Goal: Task Accomplishment & Management: Use online tool/utility

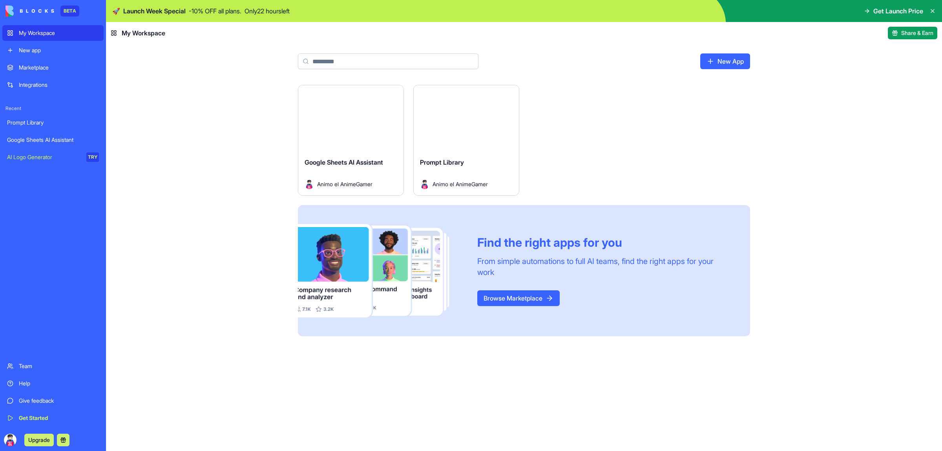
click at [77, 81] on div "Integrations" at bounding box center [59, 85] width 80 height 8
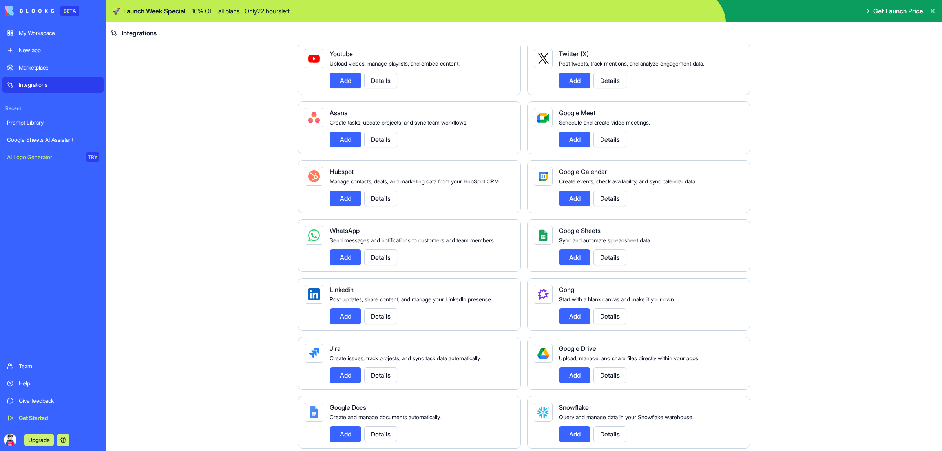
scroll to position [196, 0]
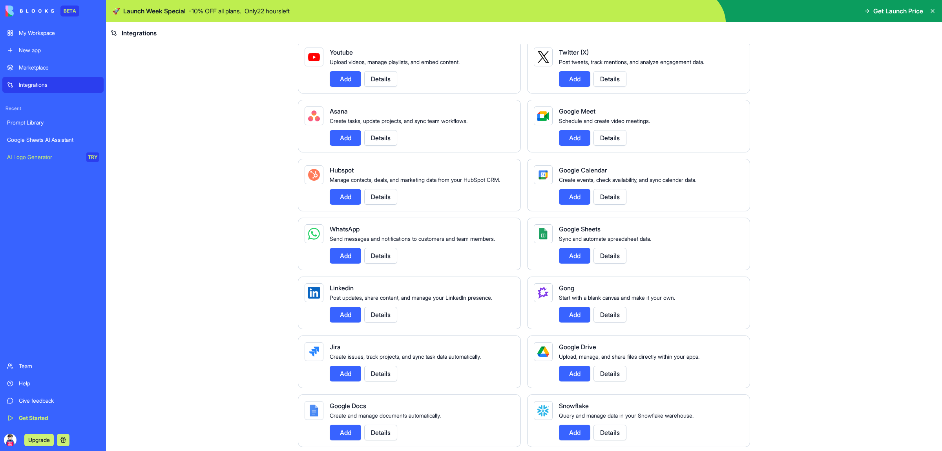
click at [369, 263] on button "Details" at bounding box center [380, 256] width 33 height 16
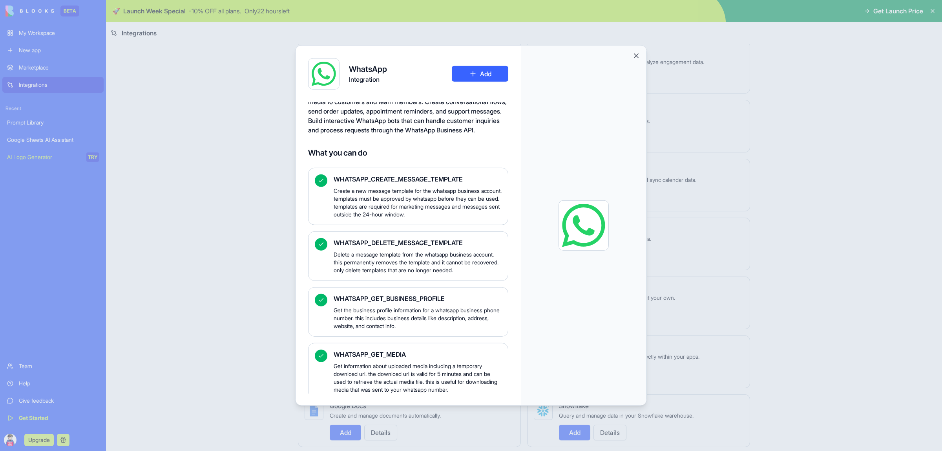
scroll to position [0, 0]
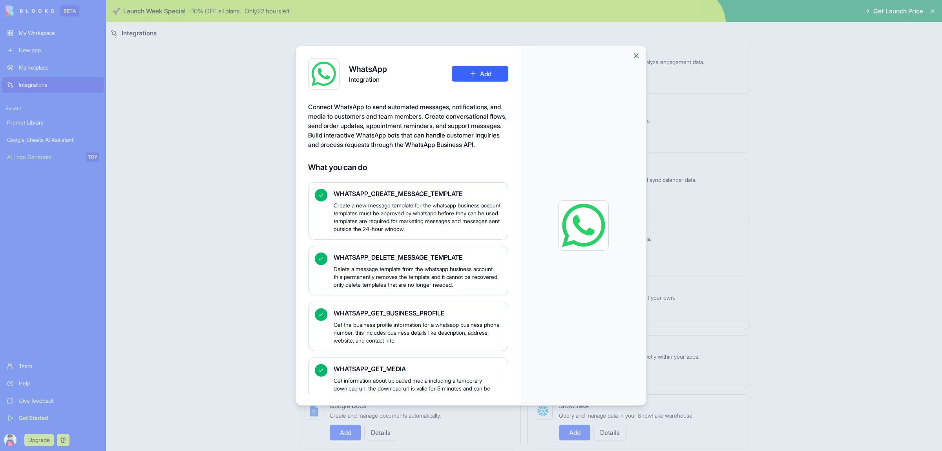
click at [477, 78] on button "Add" at bounding box center [480, 74] width 57 height 16
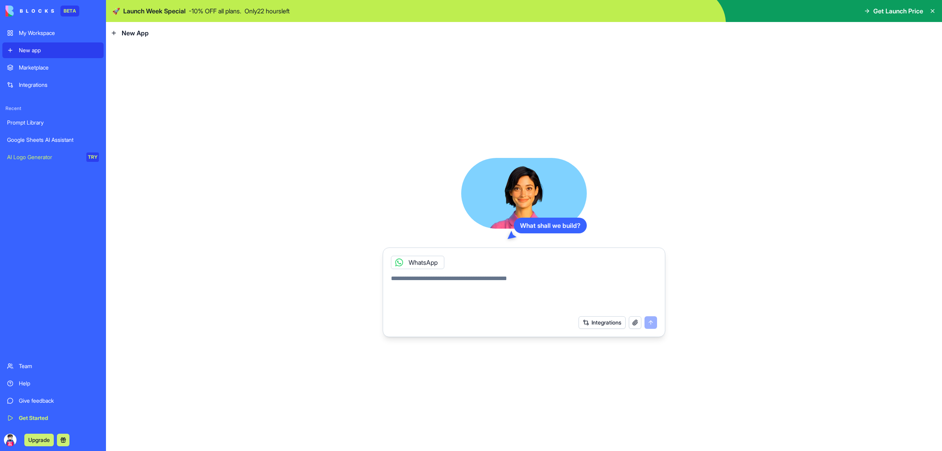
click at [34, 122] on div "Prompt Library" at bounding box center [53, 123] width 92 height 8
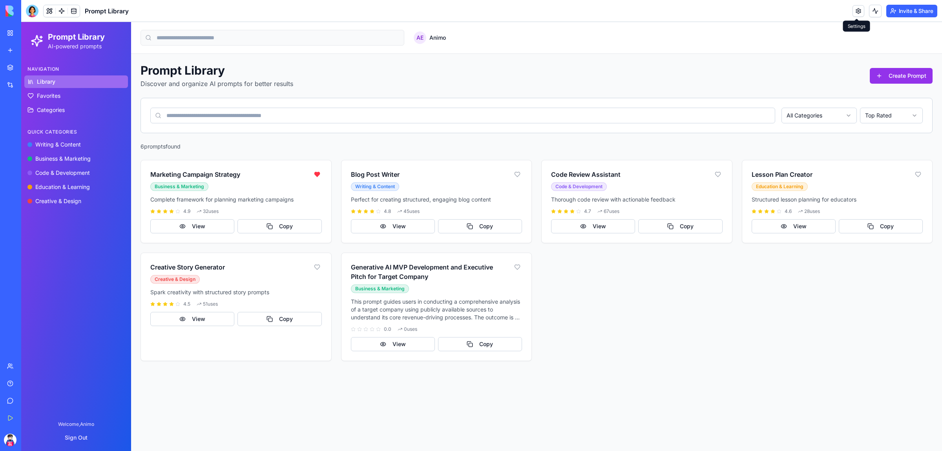
click at [854, 10] on link at bounding box center [859, 11] width 12 height 12
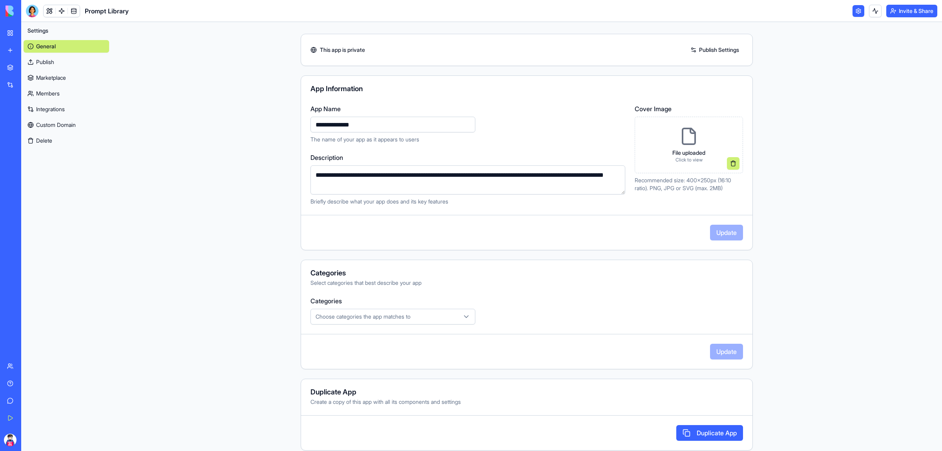
scroll to position [27, 0]
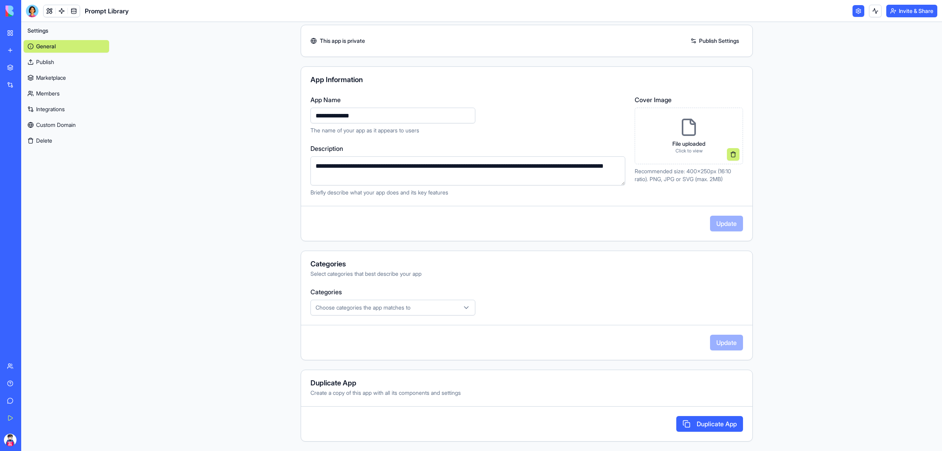
click at [448, 308] on div "Choose categories the app matches to" at bounding box center [392, 307] width 161 height 8
click at [817, 330] on html "**********" at bounding box center [471, 225] width 942 height 451
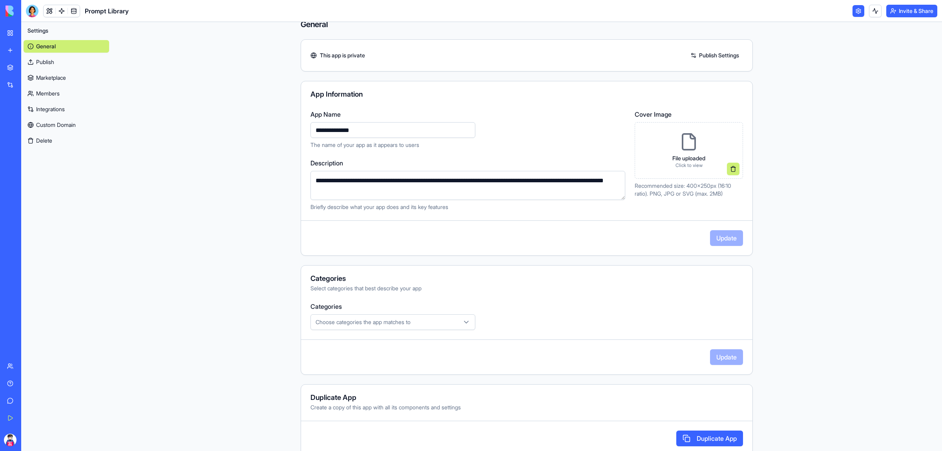
scroll to position [0, 0]
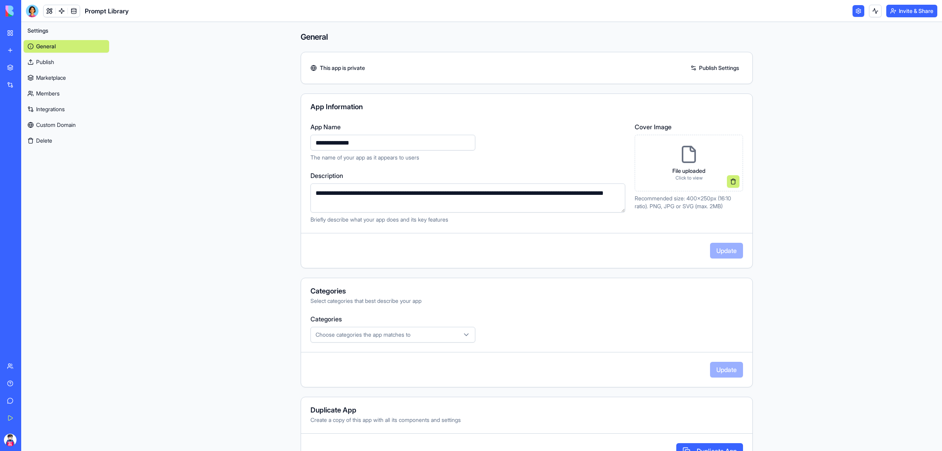
click at [9, 33] on link "My Workspace" at bounding box center [17, 33] width 31 height 16
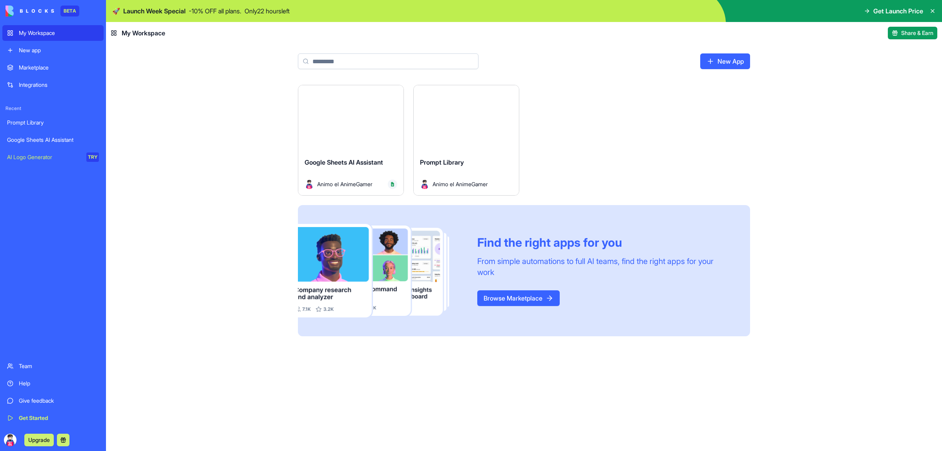
click at [24, 49] on div "New app" at bounding box center [59, 50] width 80 height 8
